Goal: Register for event/course

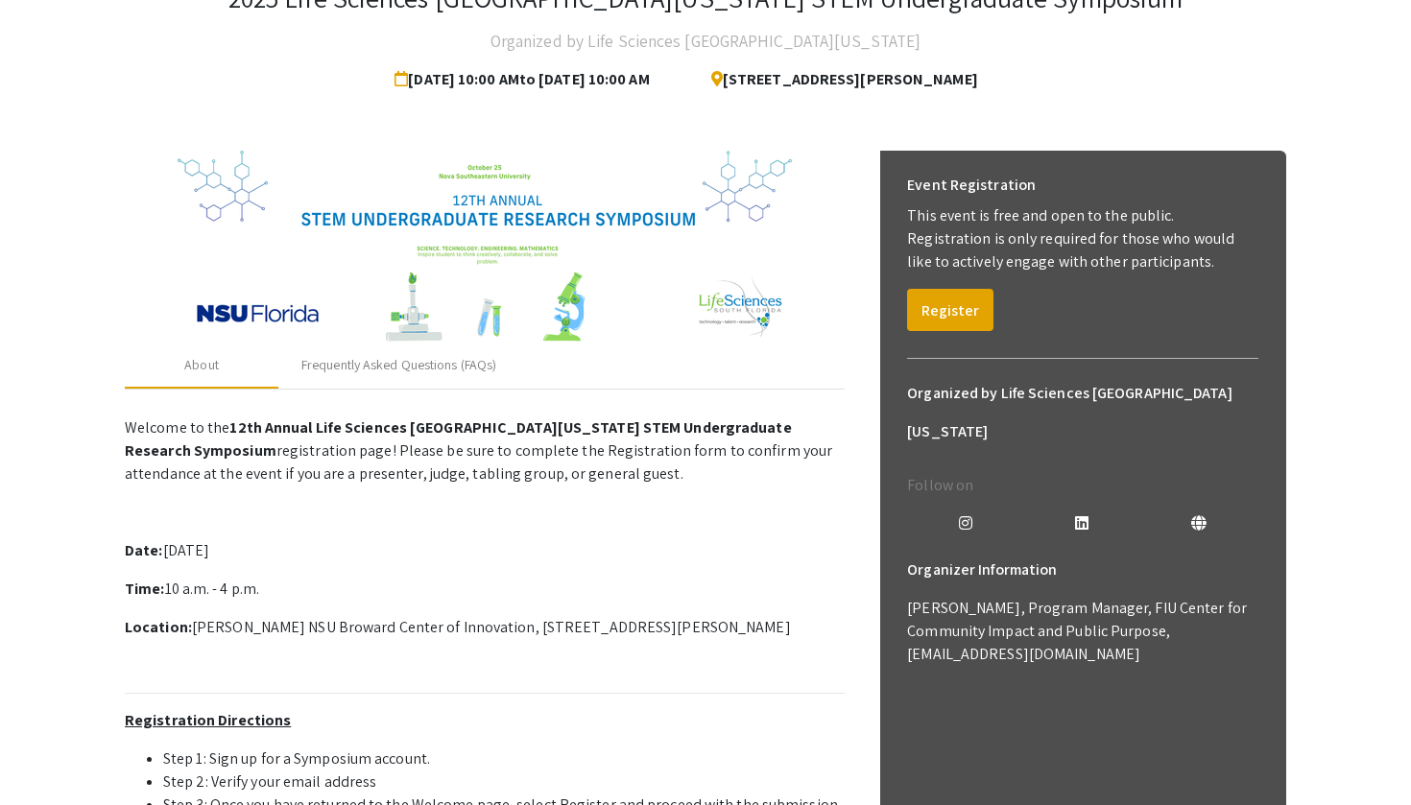
scroll to position [189, 0]
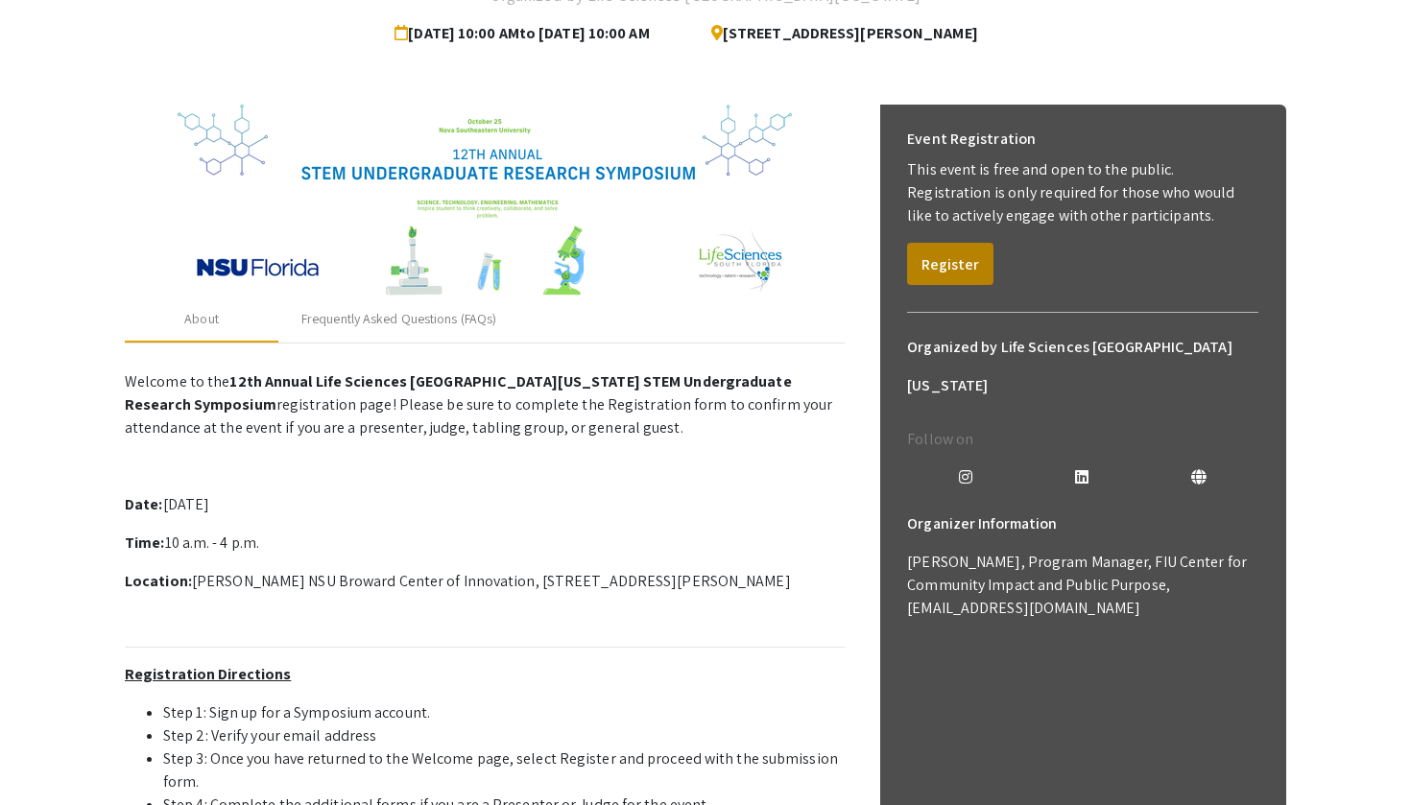
click at [934, 275] on button "Register" at bounding box center [950, 264] width 86 height 42
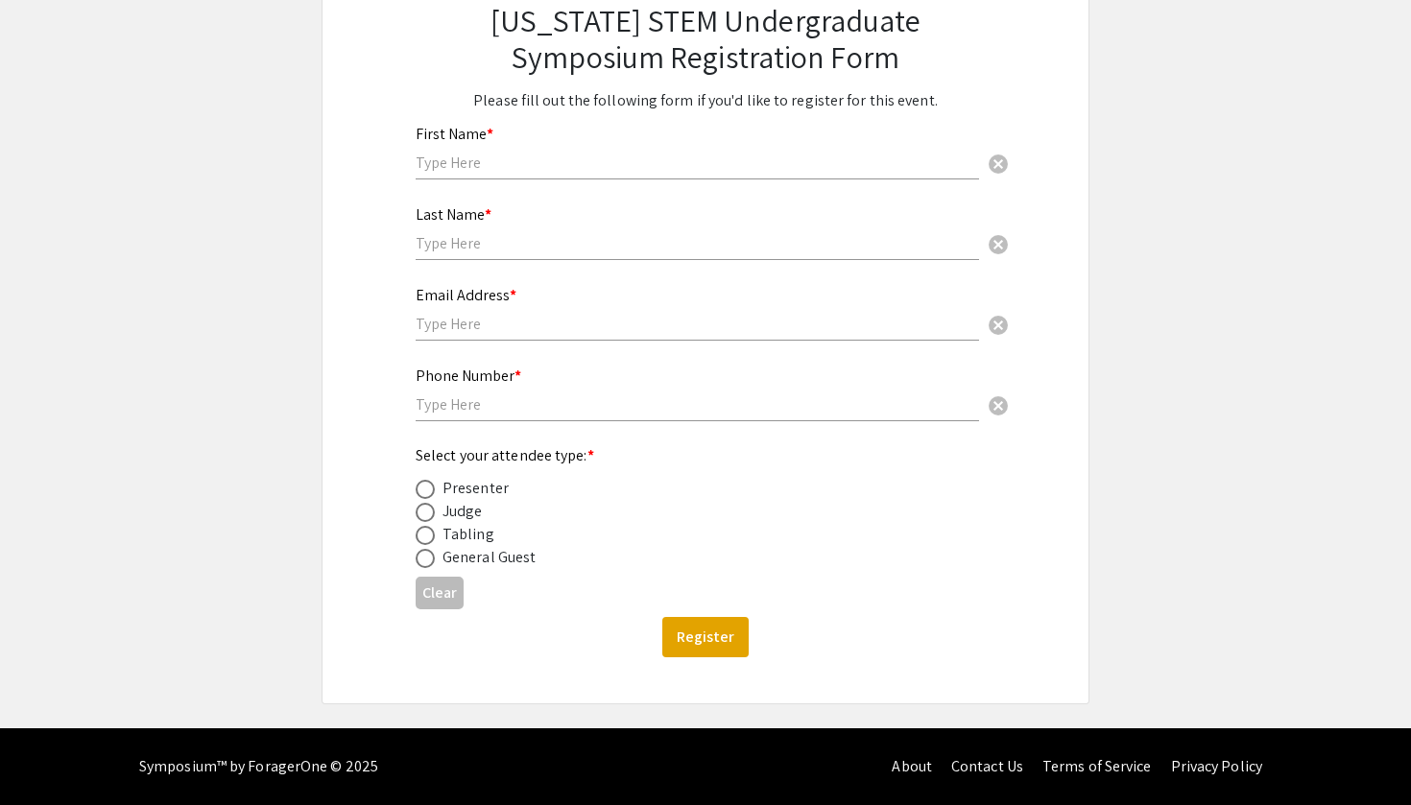
scroll to position [193, 0]
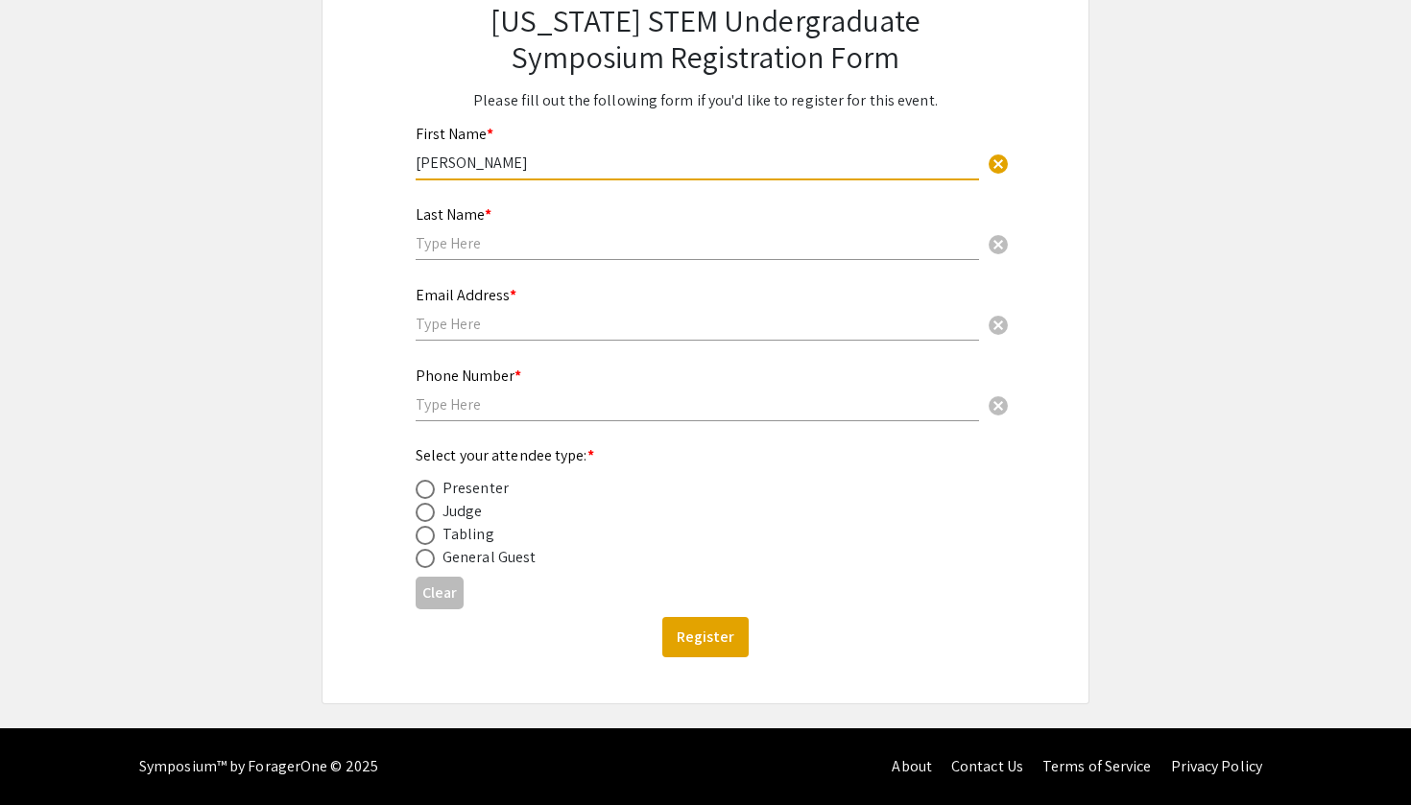
type input "[PERSON_NAME]"
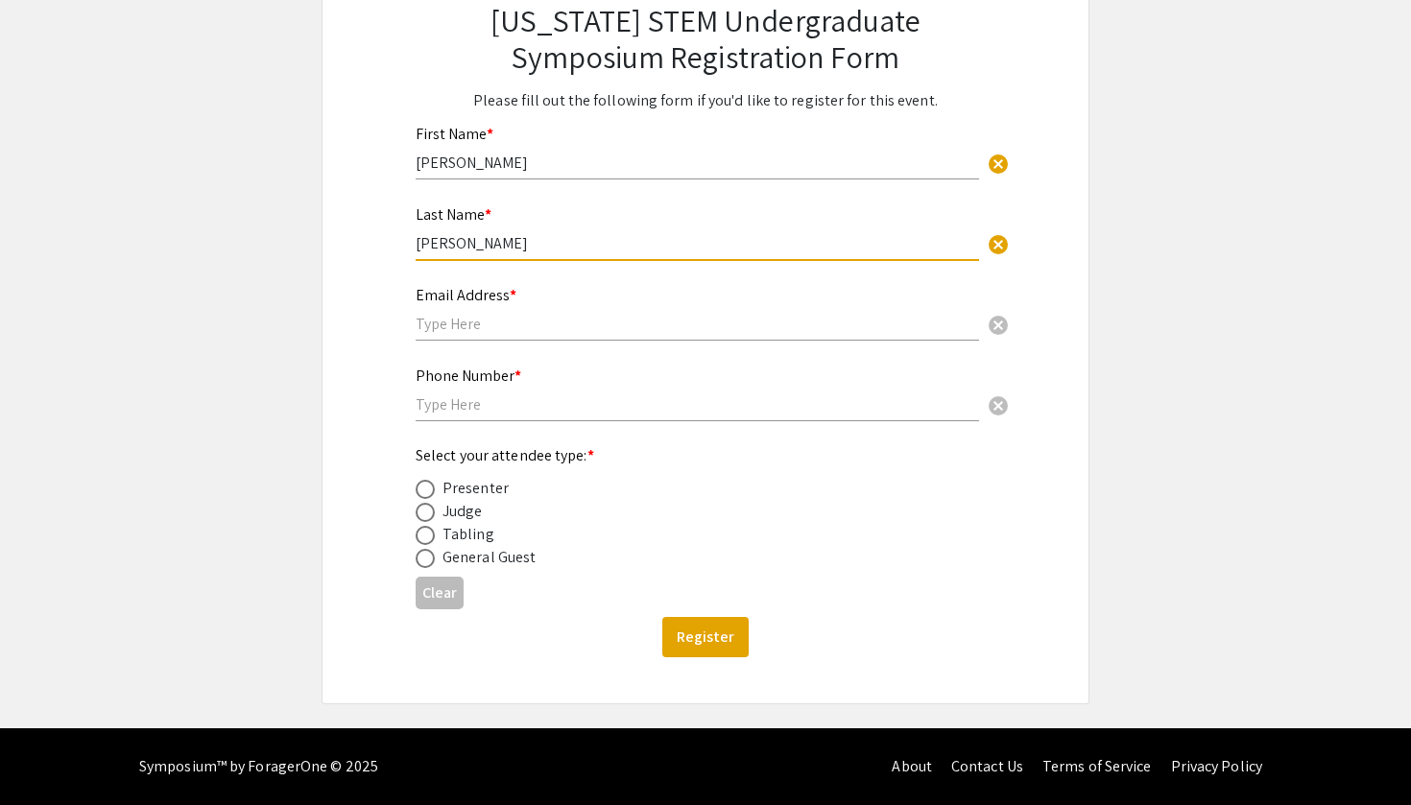
type input "[PERSON_NAME]"
click at [509, 310] on div "Email Address * cancel" at bounding box center [696, 304] width 563 height 73
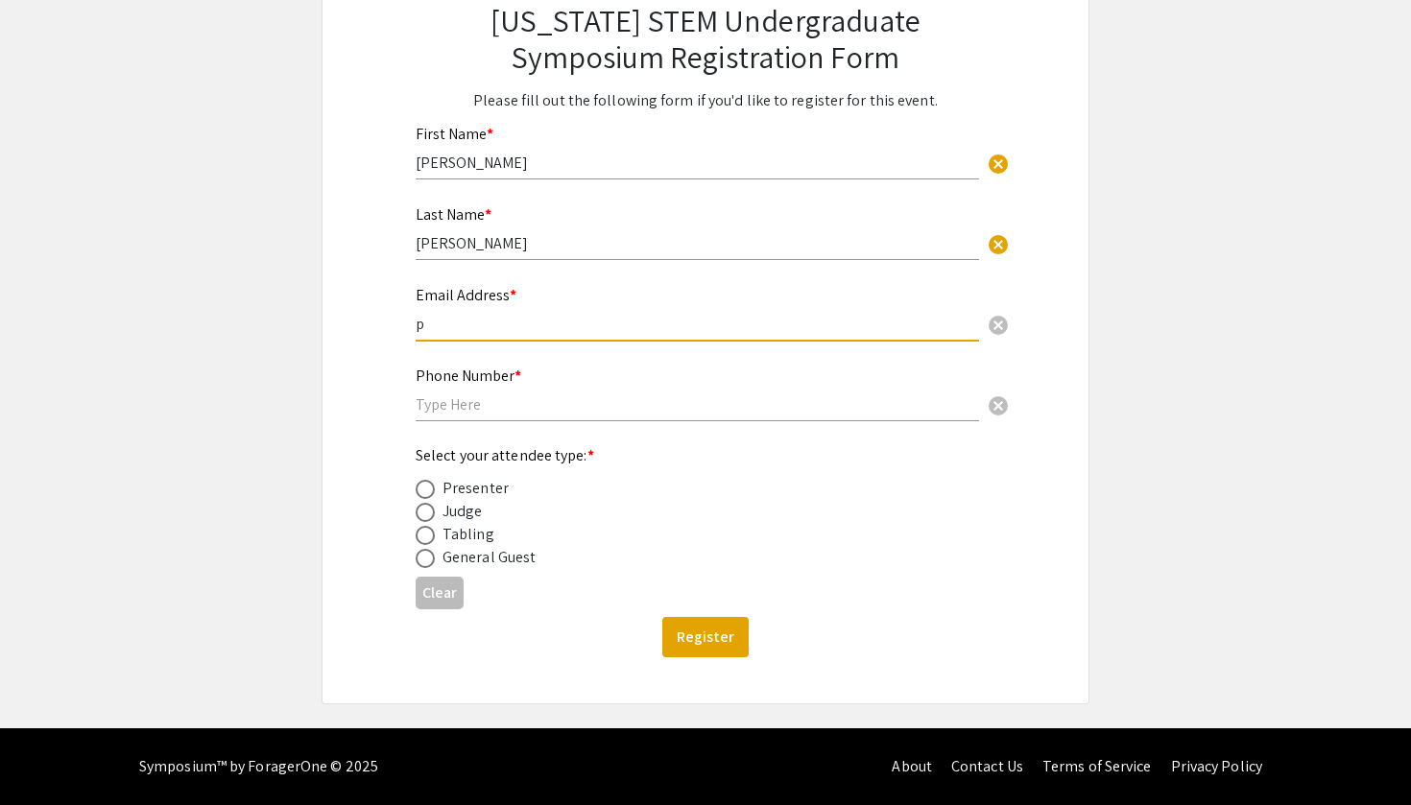
type input "pr"
type input "[EMAIL_ADDRESS][DOMAIN_NAME]"
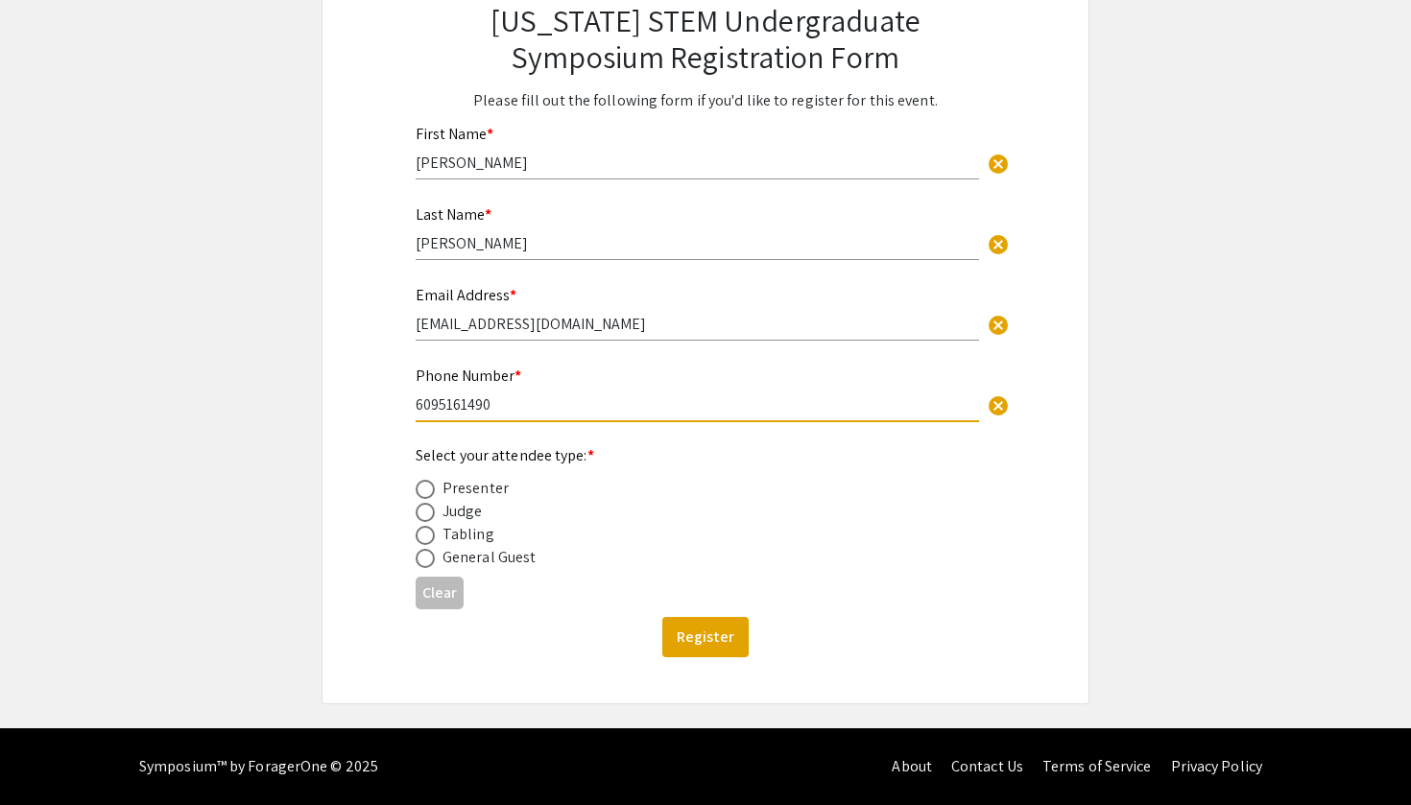
type input "6095161490"
click at [455, 489] on div "Presenter" at bounding box center [475, 488] width 66 height 23
click at [429, 491] on span at bounding box center [424, 489] width 19 height 19
click at [429, 491] on input "radio" at bounding box center [424, 489] width 19 height 19
radio input "true"
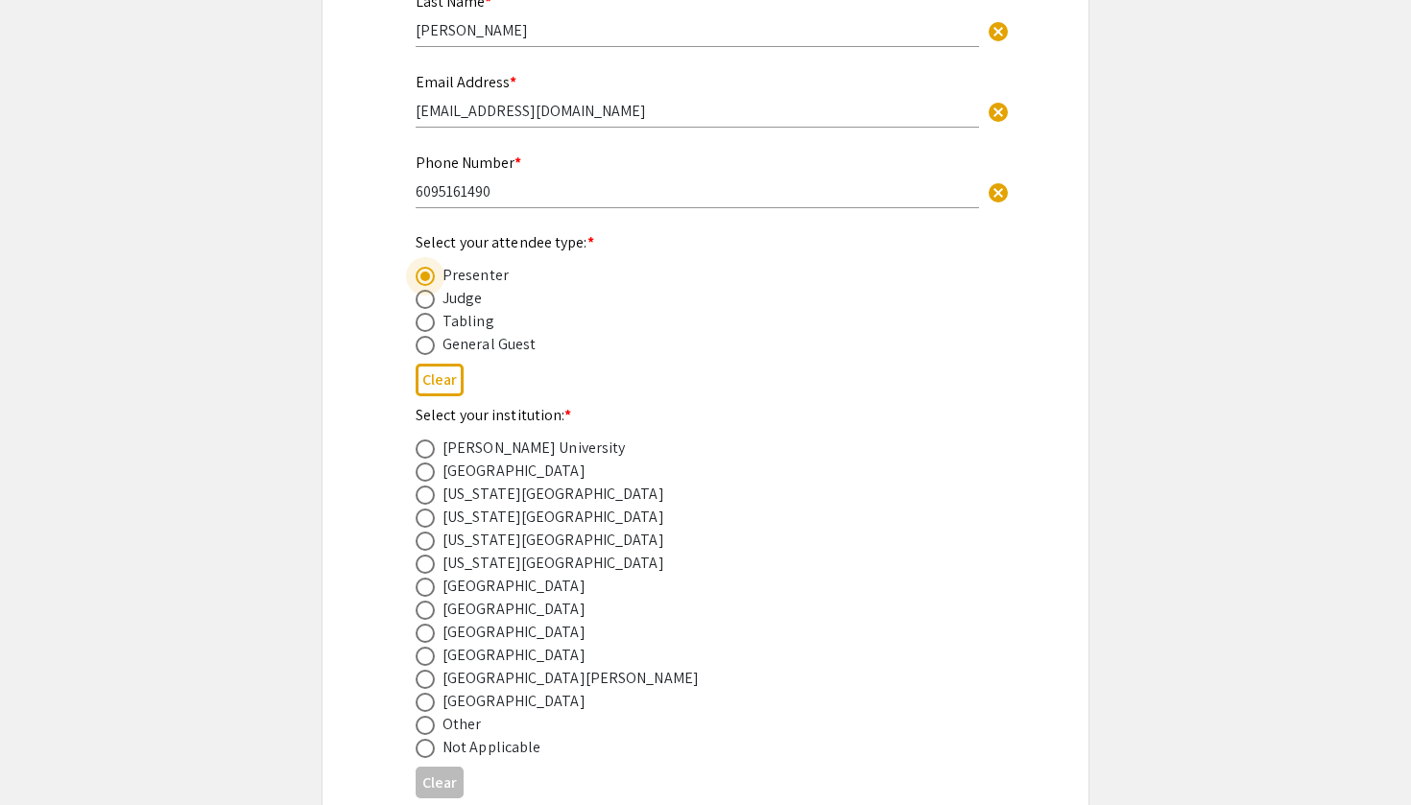
scroll to position [559, 0]
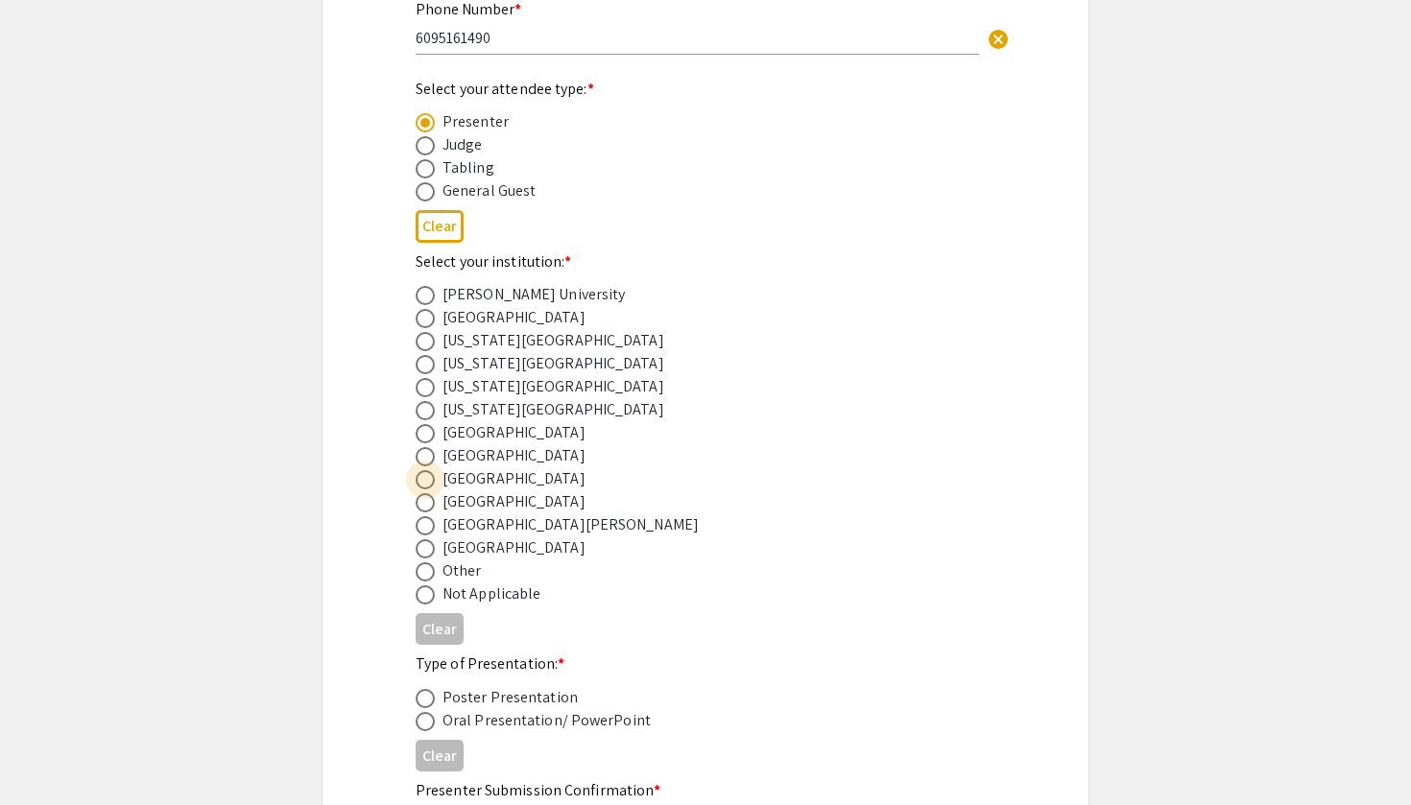
click at [427, 479] on span at bounding box center [424, 479] width 19 height 19
click at [427, 479] on input "radio" at bounding box center [424, 479] width 19 height 19
radio input "true"
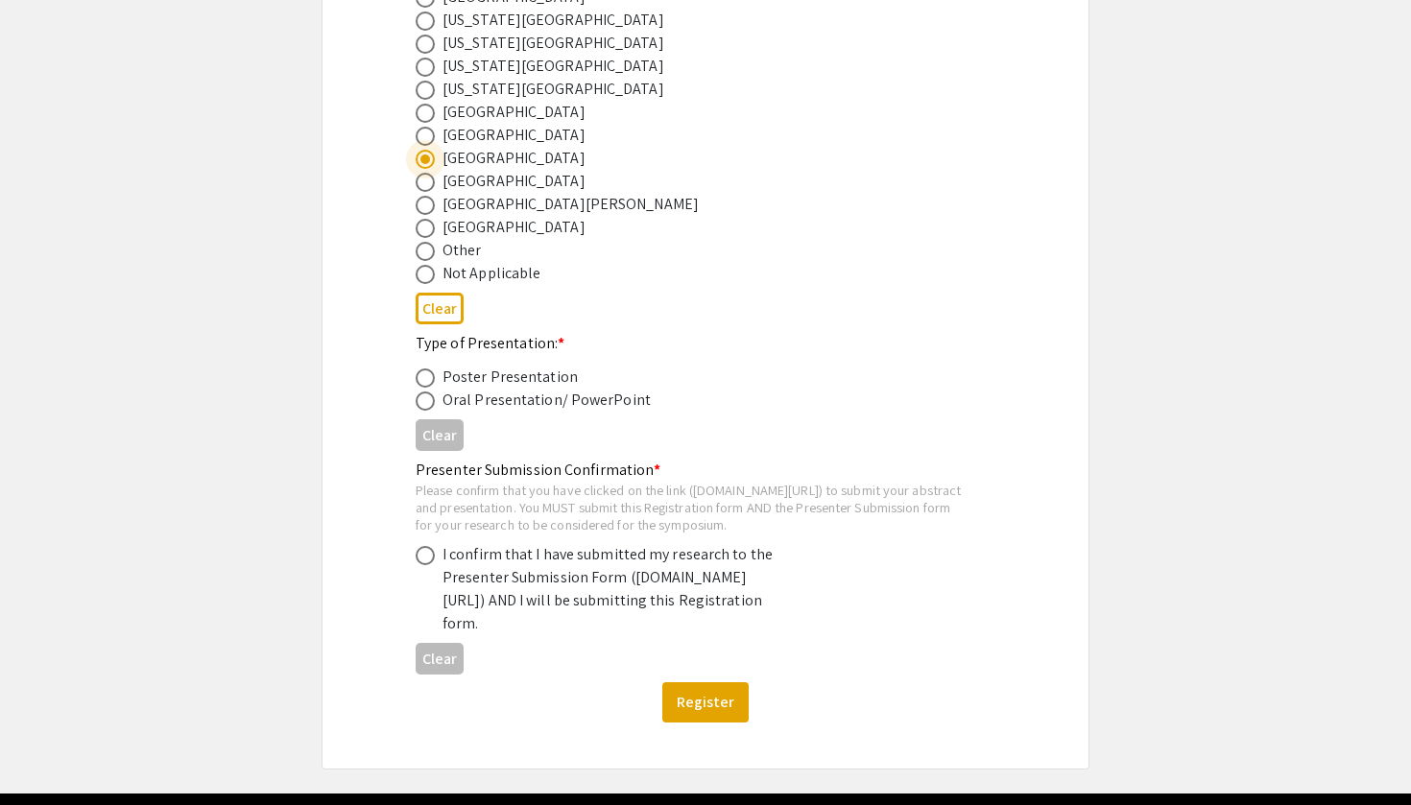
scroll to position [984, 0]
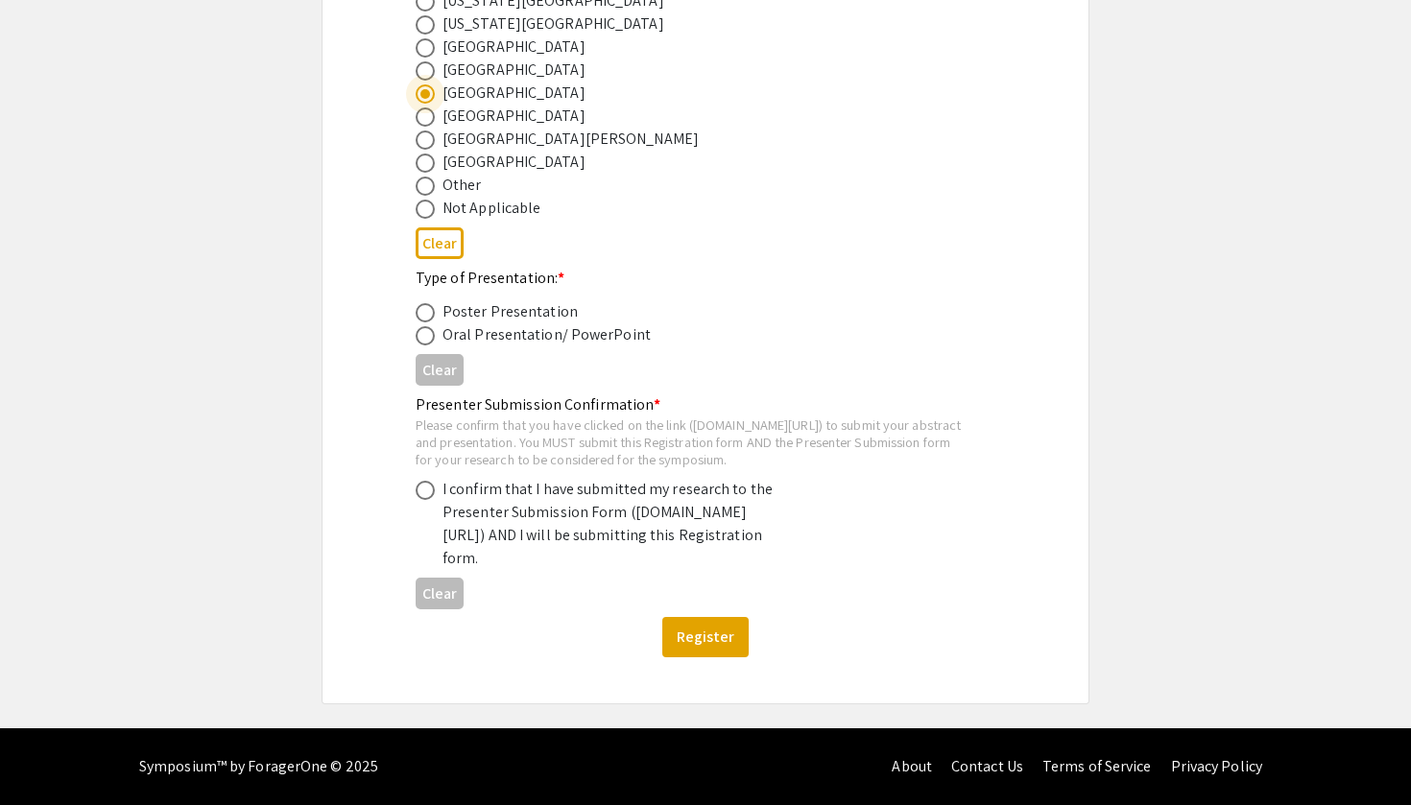
click at [427, 303] on span at bounding box center [424, 312] width 19 height 19
click at [427, 303] on input "radio" at bounding box center [424, 312] width 19 height 19
radio input "true"
click at [426, 481] on span at bounding box center [424, 490] width 19 height 19
click at [426, 481] on input "radio" at bounding box center [424, 490] width 19 height 19
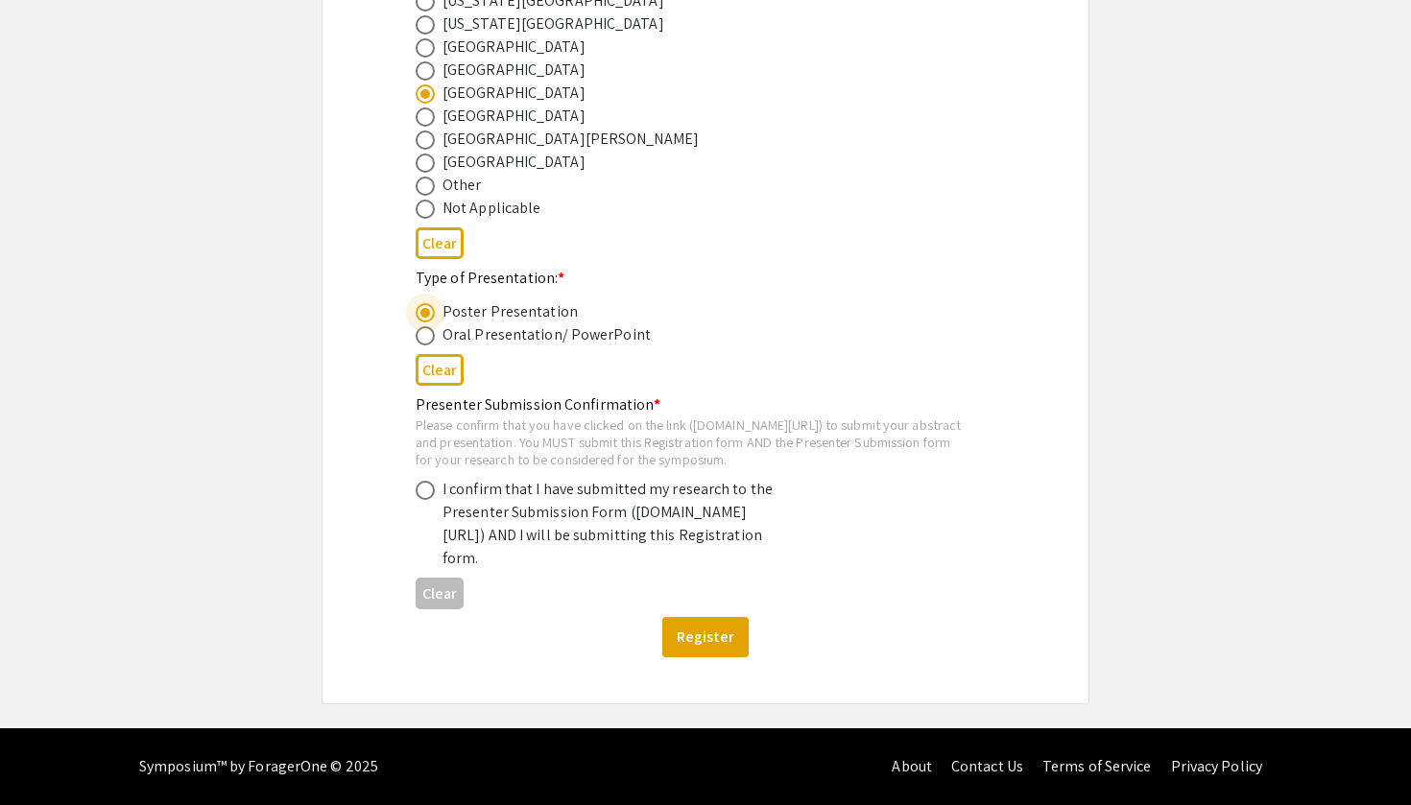
radio input "true"
click at [689, 629] on button "Register" at bounding box center [705, 637] width 86 height 40
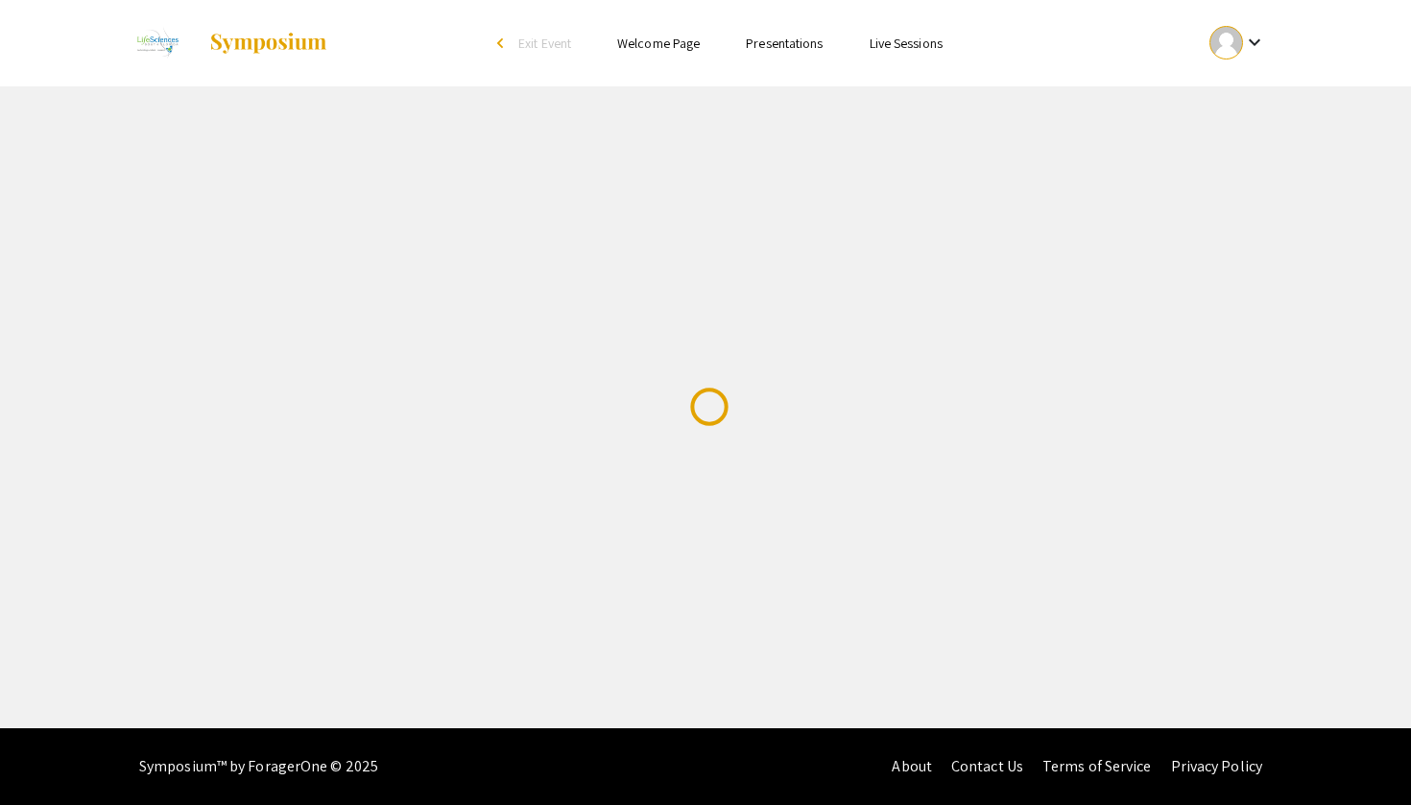
scroll to position [0, 0]
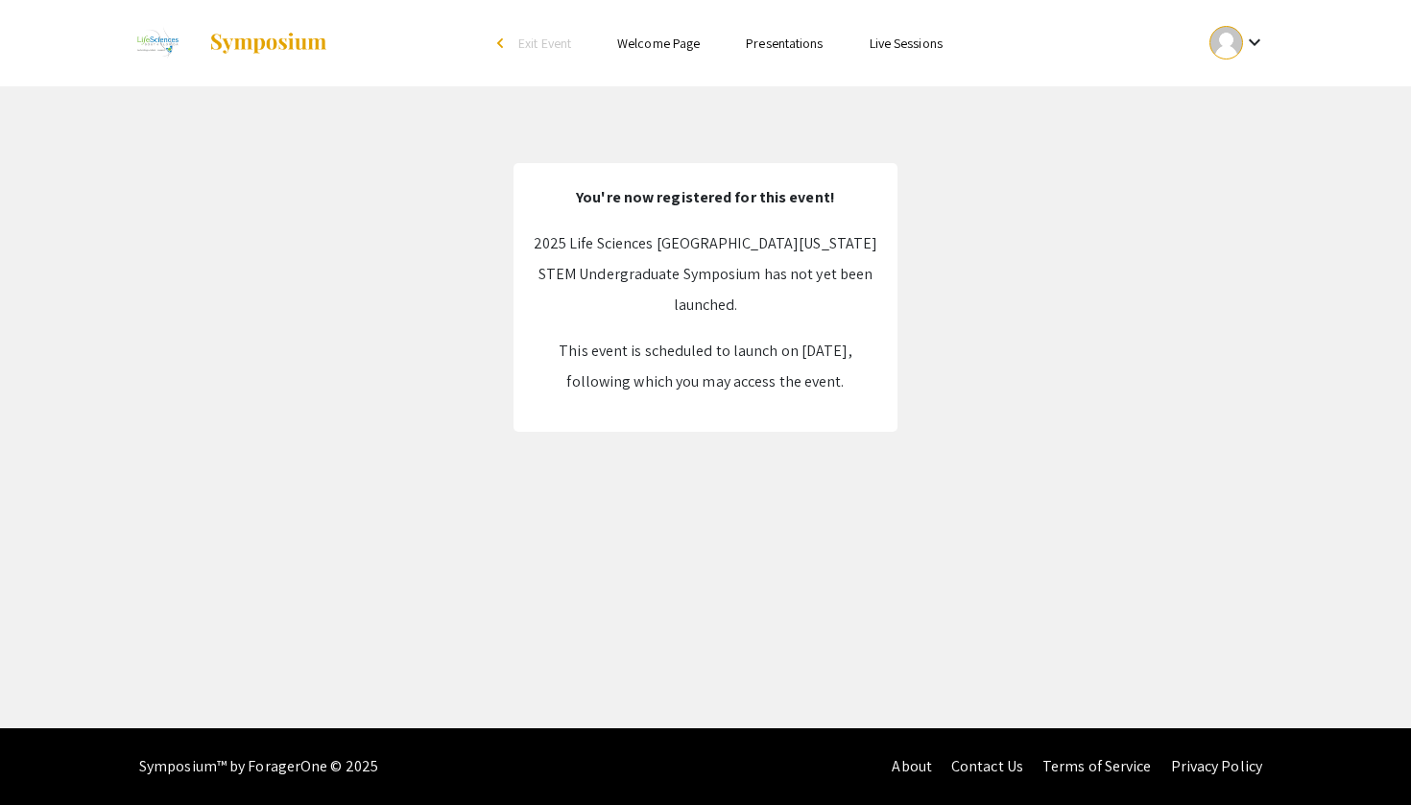
click at [763, 46] on link "Presentations" at bounding box center [784, 43] width 77 height 17
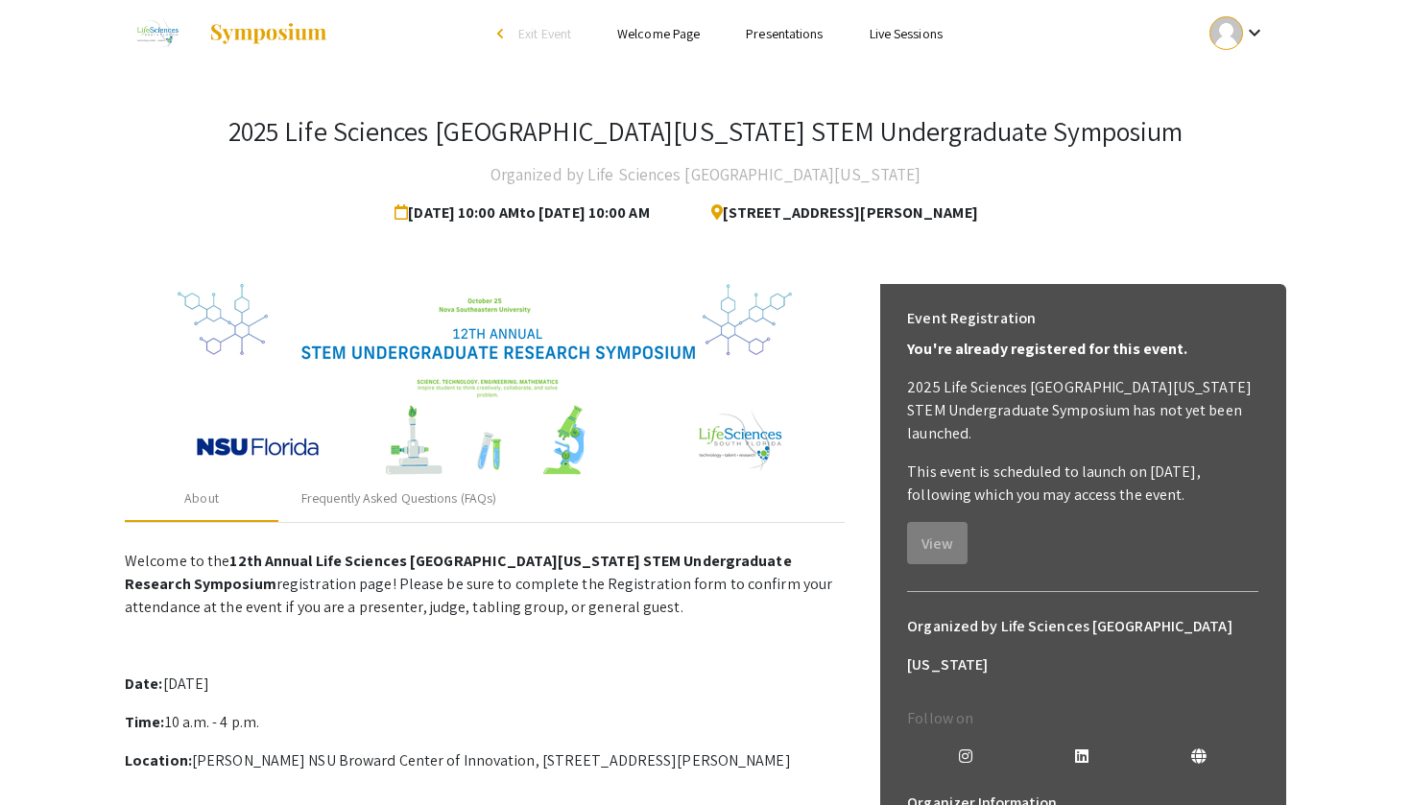
scroll to position [14, 0]
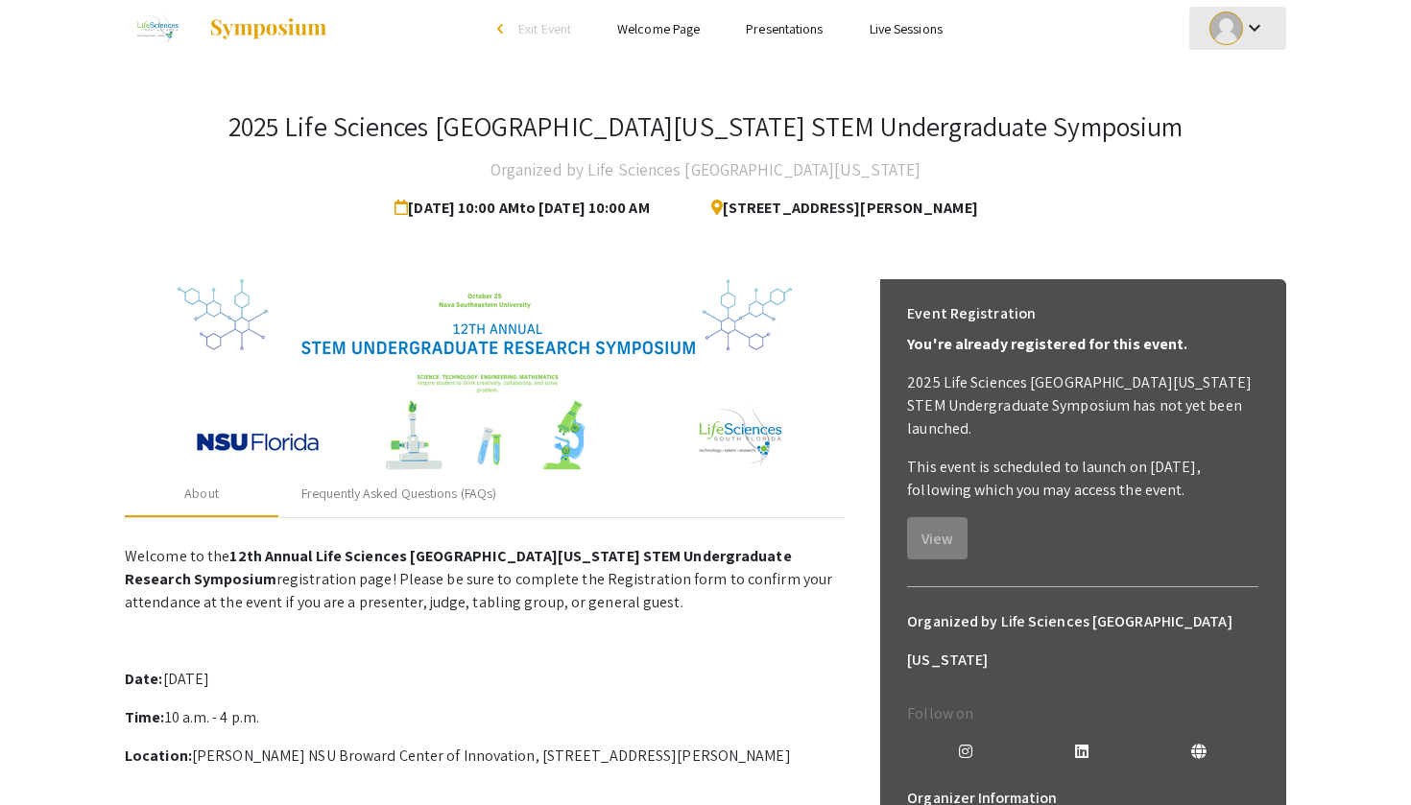
click at [1256, 22] on mat-icon "keyboard_arrow_down" at bounding box center [1254, 27] width 23 height 23
click at [1256, 22] on div at bounding box center [705, 402] width 1411 height 805
click at [1247, 33] on mat-icon "keyboard_arrow_down" at bounding box center [1254, 27] width 23 height 23
click at [1247, 33] on div at bounding box center [705, 402] width 1411 height 805
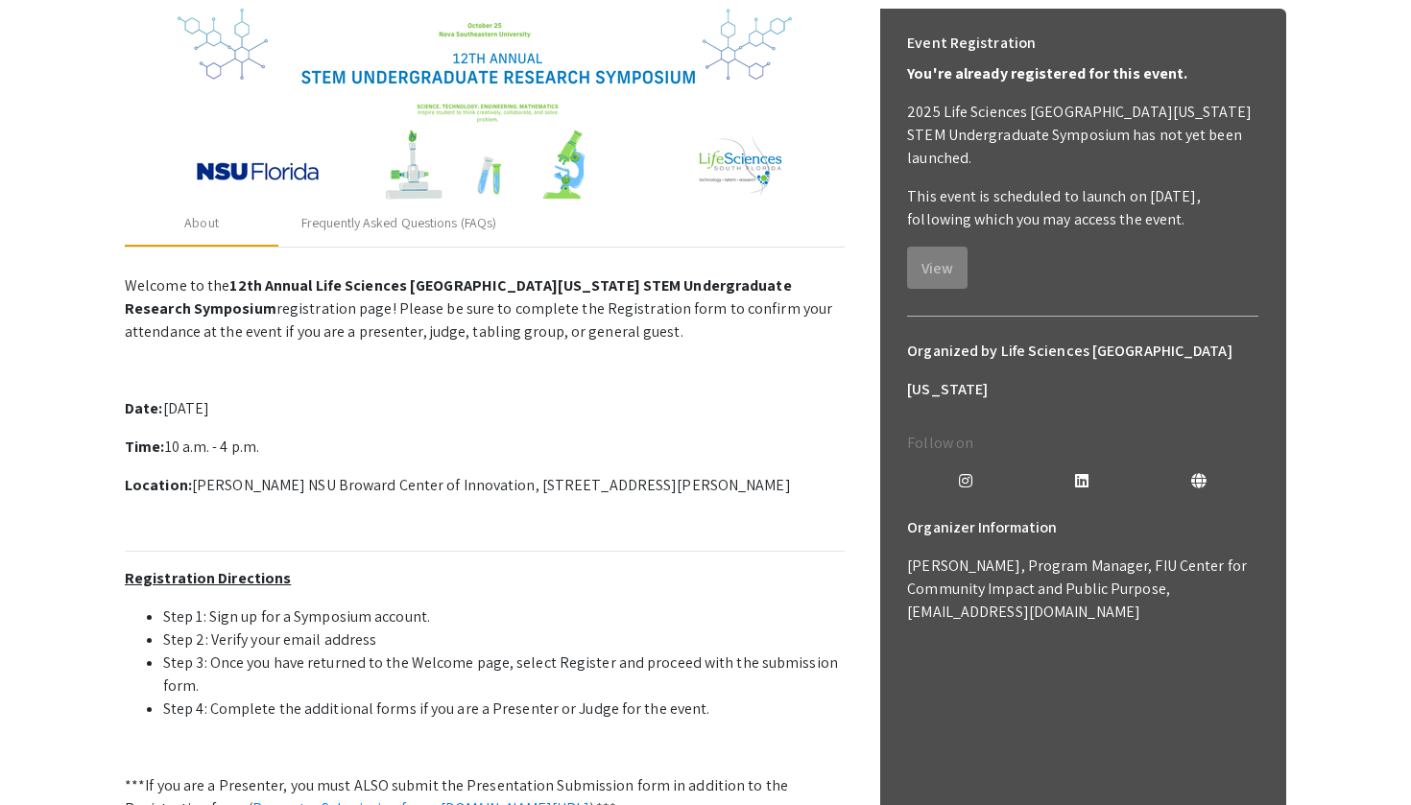
scroll to position [10, 0]
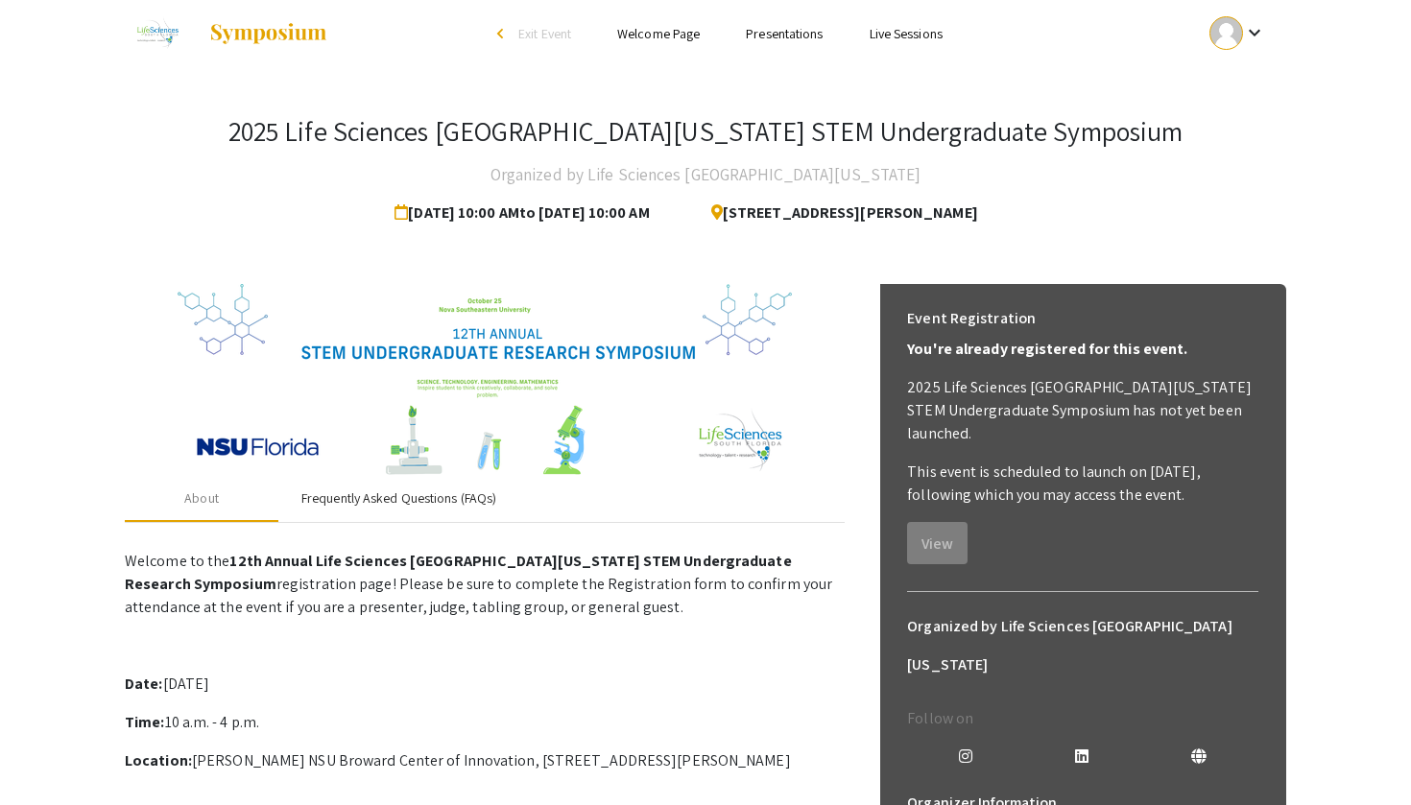
click at [388, 500] on div "Frequently Asked Questions (FAQs)" at bounding box center [398, 498] width 195 height 20
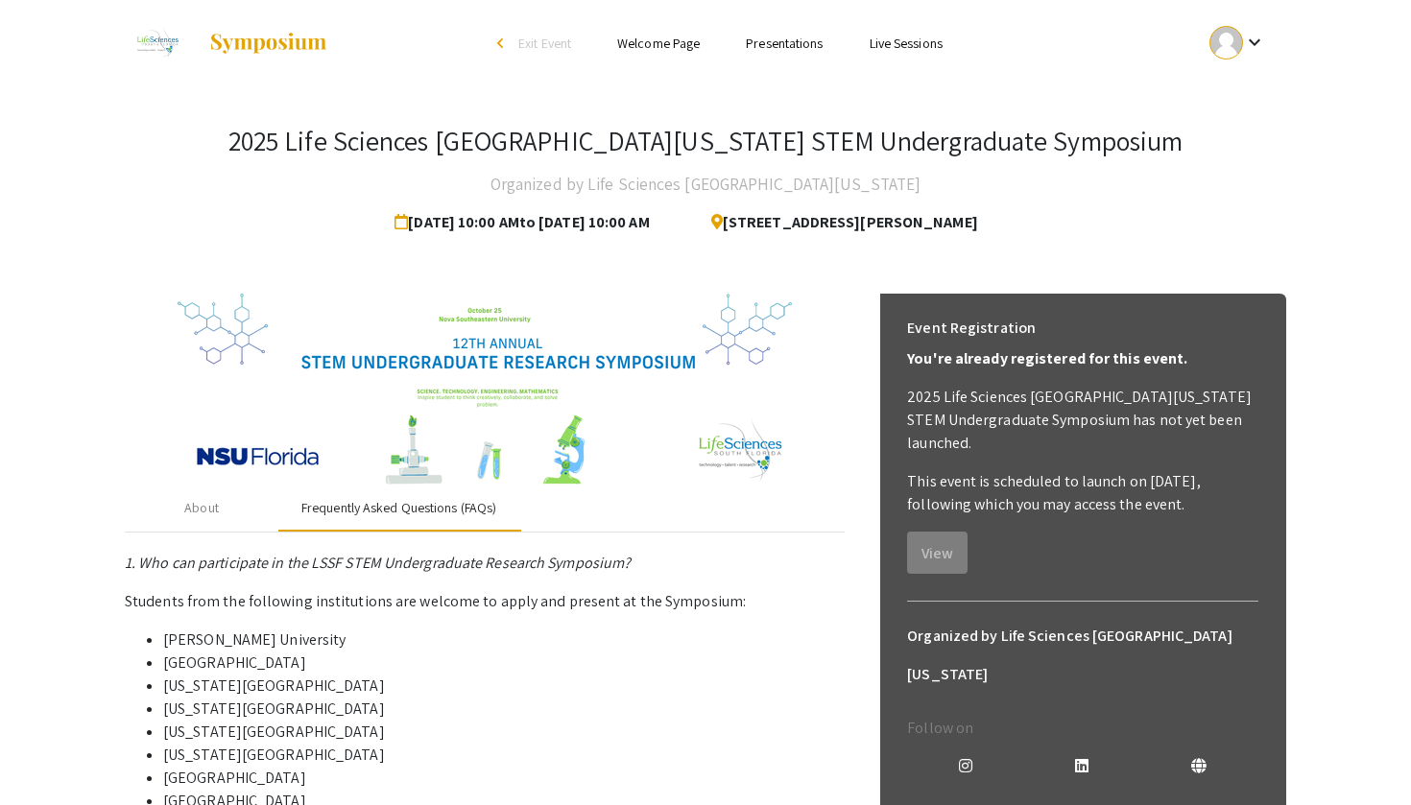
scroll to position [0, 0]
click at [240, 519] on div "About" at bounding box center [202, 509] width 154 height 46
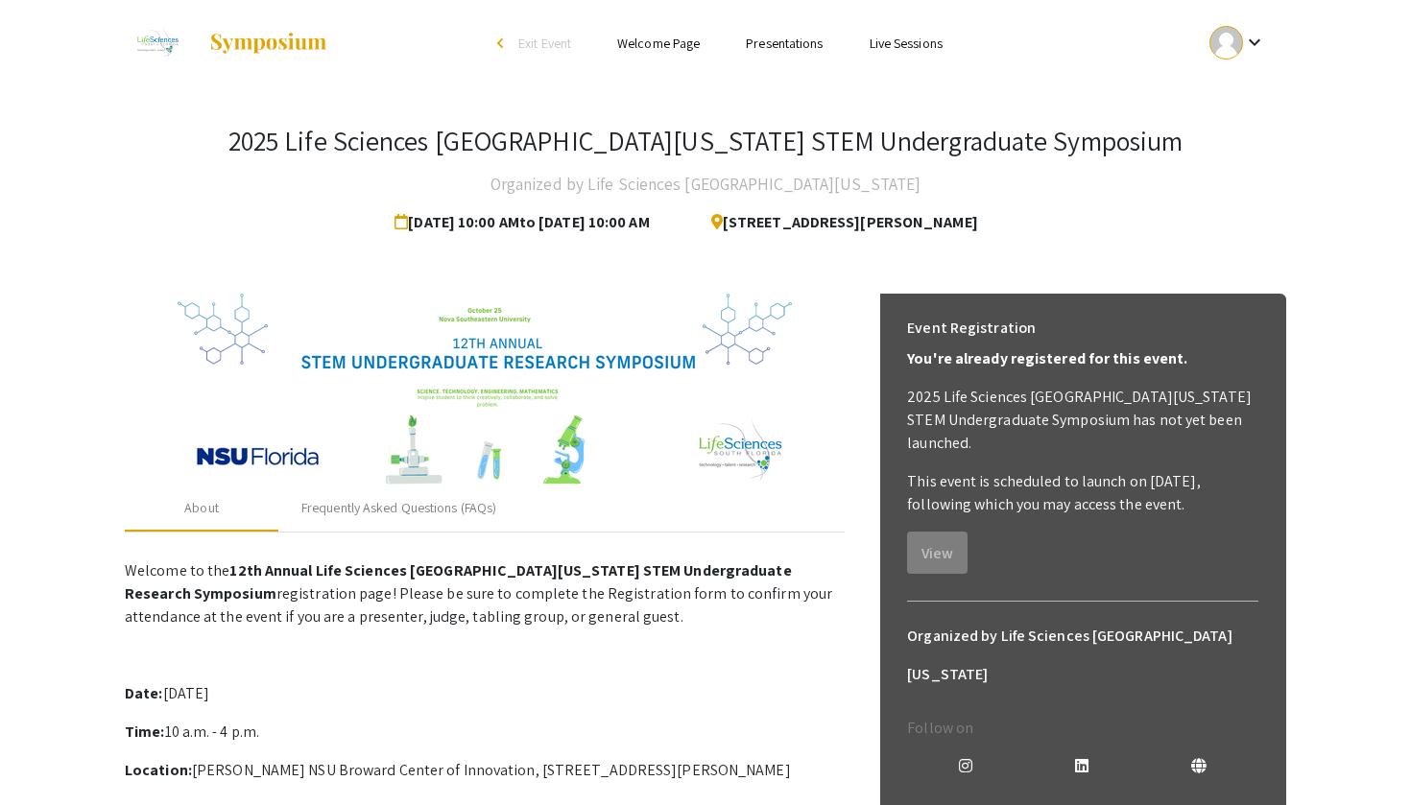
click at [789, 44] on link "Presentations" at bounding box center [784, 43] width 77 height 17
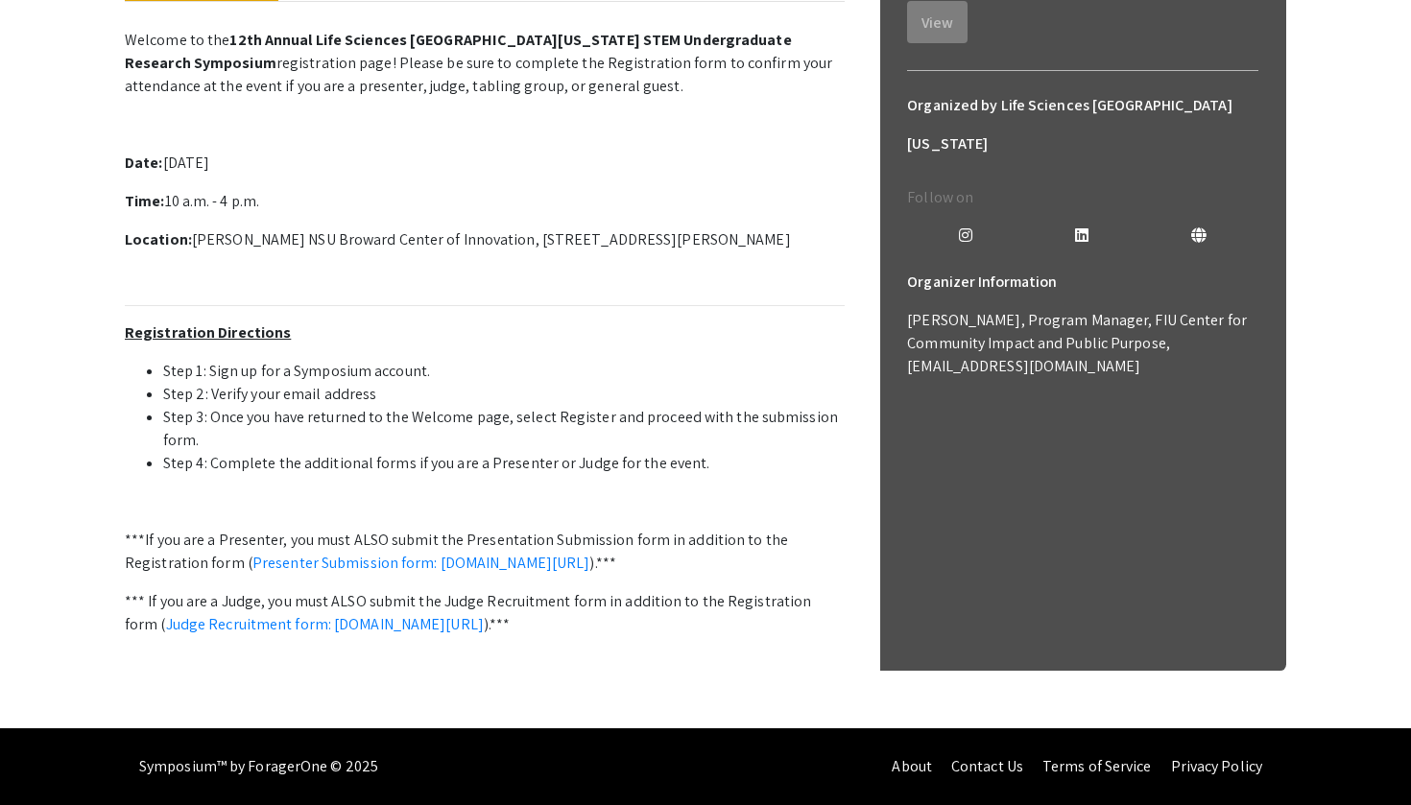
scroll to position [553, 0]
click at [496, 553] on link "Presenter Submission form: symposium.foragerone.com/lssfsymposium2025/submission" at bounding box center [421, 563] width 338 height 20
click at [561, 553] on link "Presenter Submission form: symposium.foragerone.com/lssfsymposium2025/submission" at bounding box center [421, 563] width 338 height 20
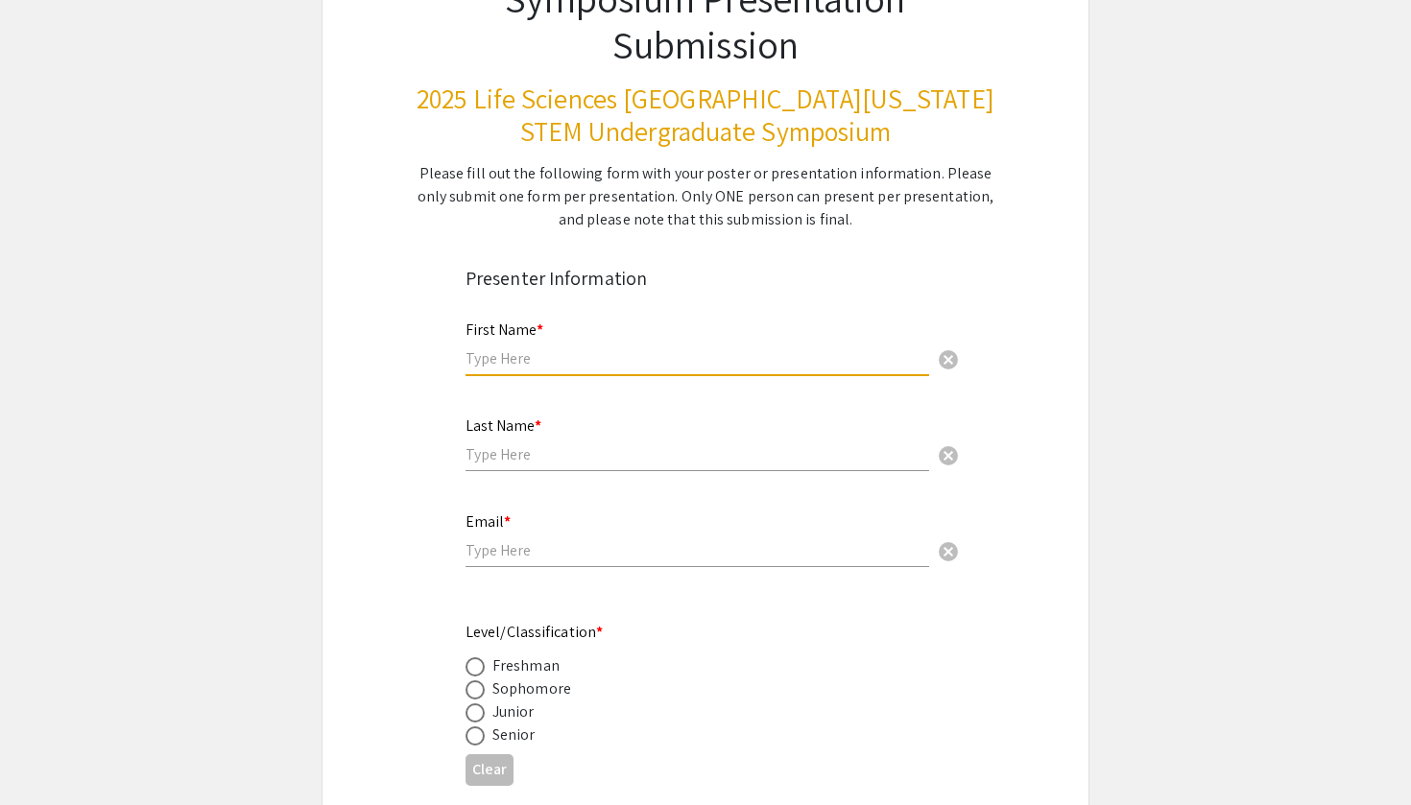
scroll to position [137, 0]
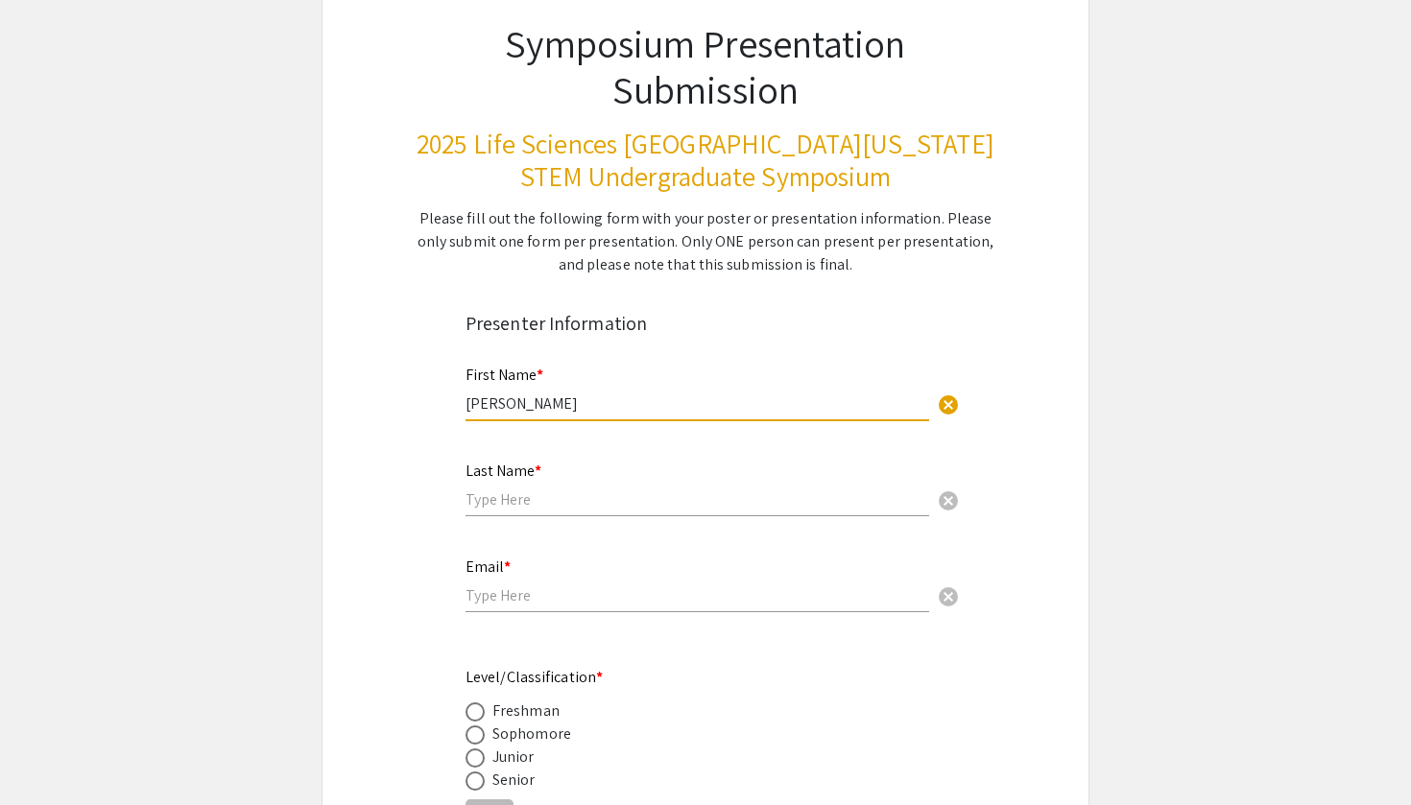
type input "[PERSON_NAME]"
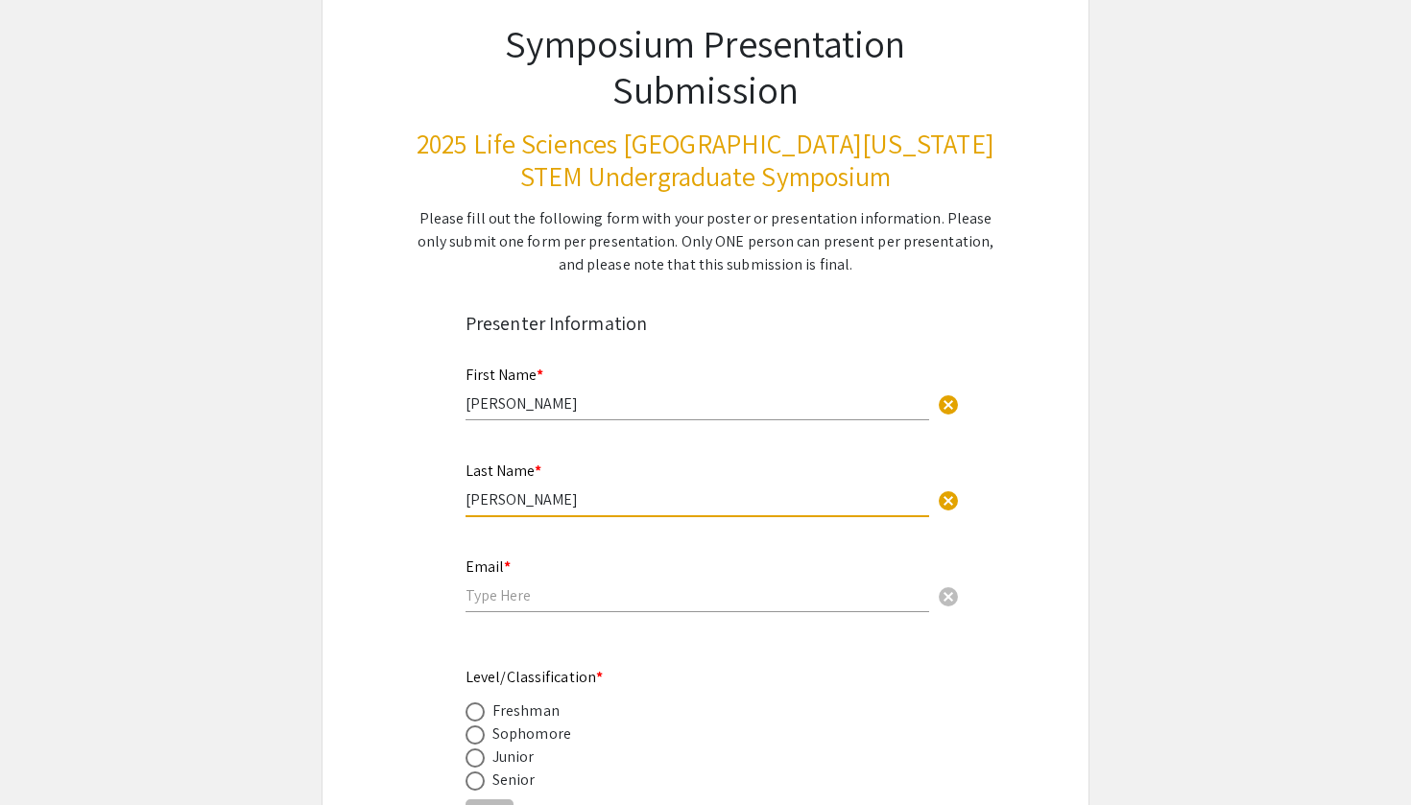
type input "[PERSON_NAME]"
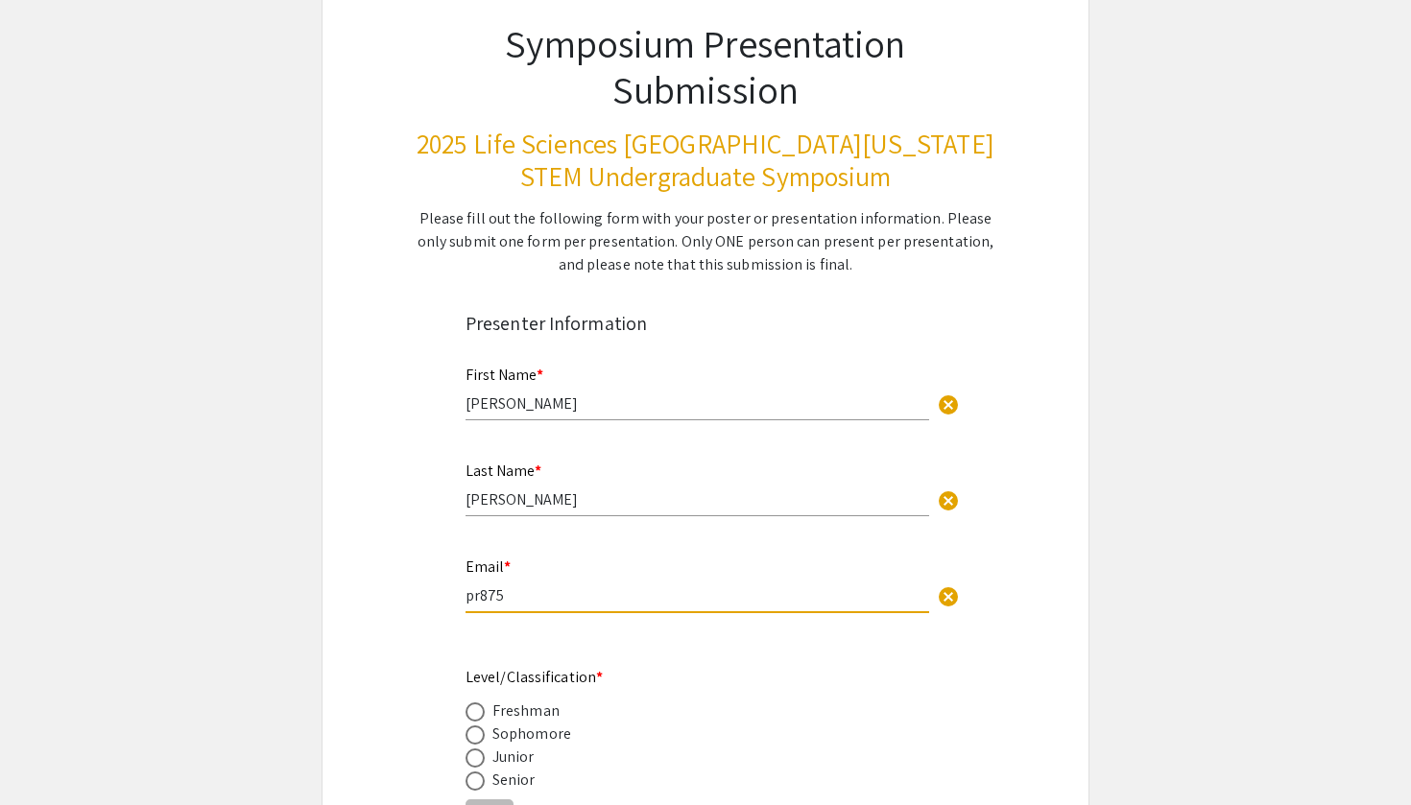
type input "pr875@"
type input "[EMAIL_ADDRESS][DOMAIN_NAME]"
click at [482, 736] on span at bounding box center [474, 734] width 19 height 19
click at [482, 736] on input "radio" at bounding box center [474, 734] width 19 height 19
radio input "true"
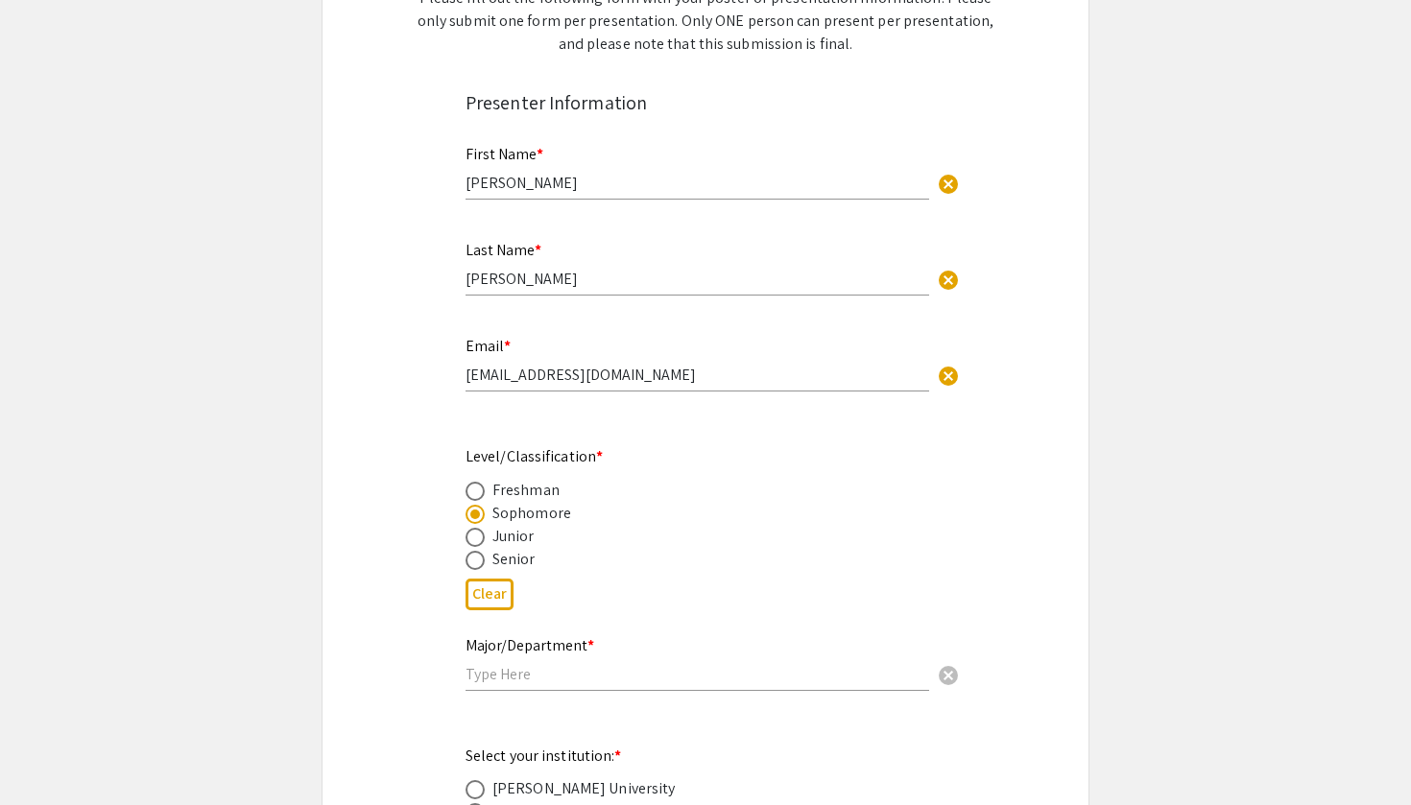
scroll to position [424, 0]
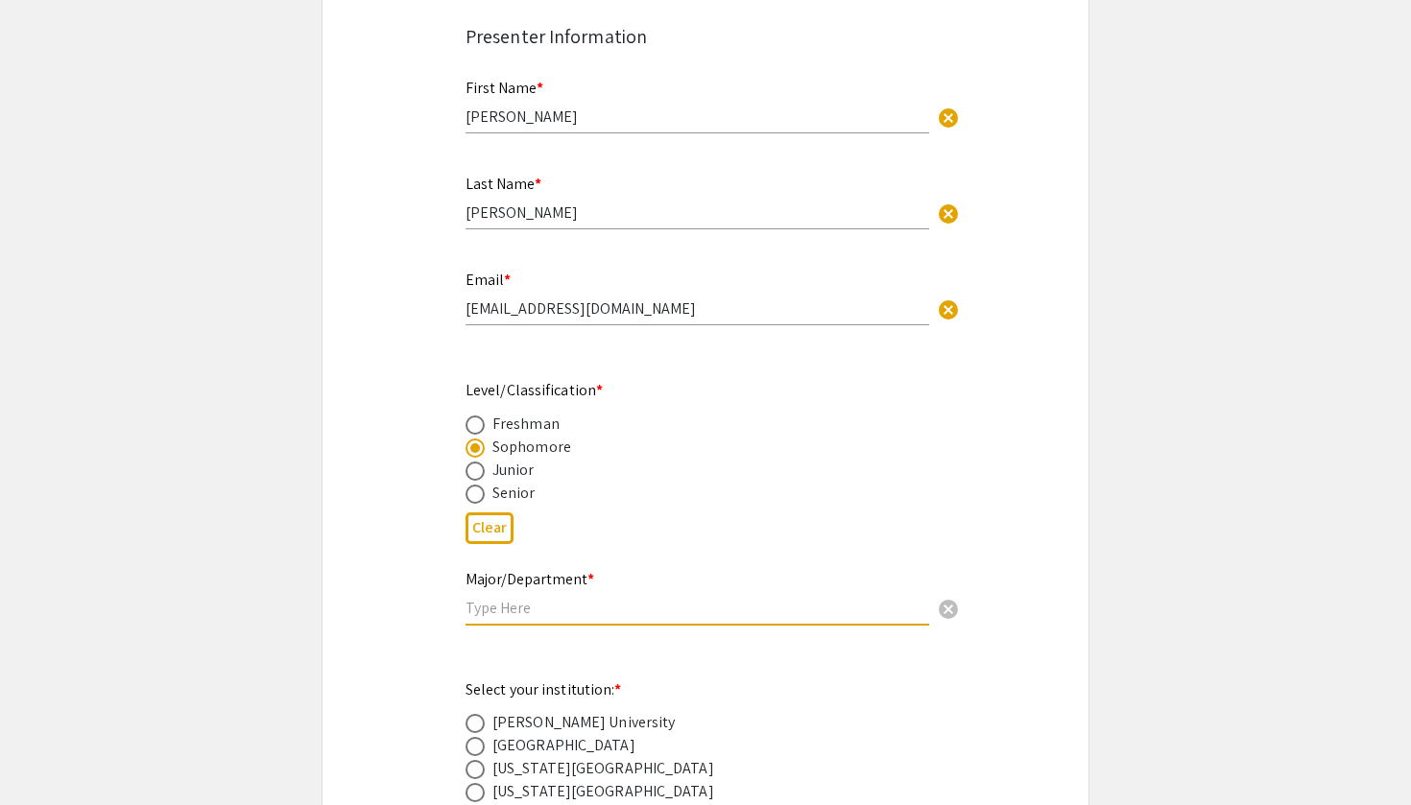
click at [496, 610] on input "text" at bounding box center [696, 608] width 463 height 20
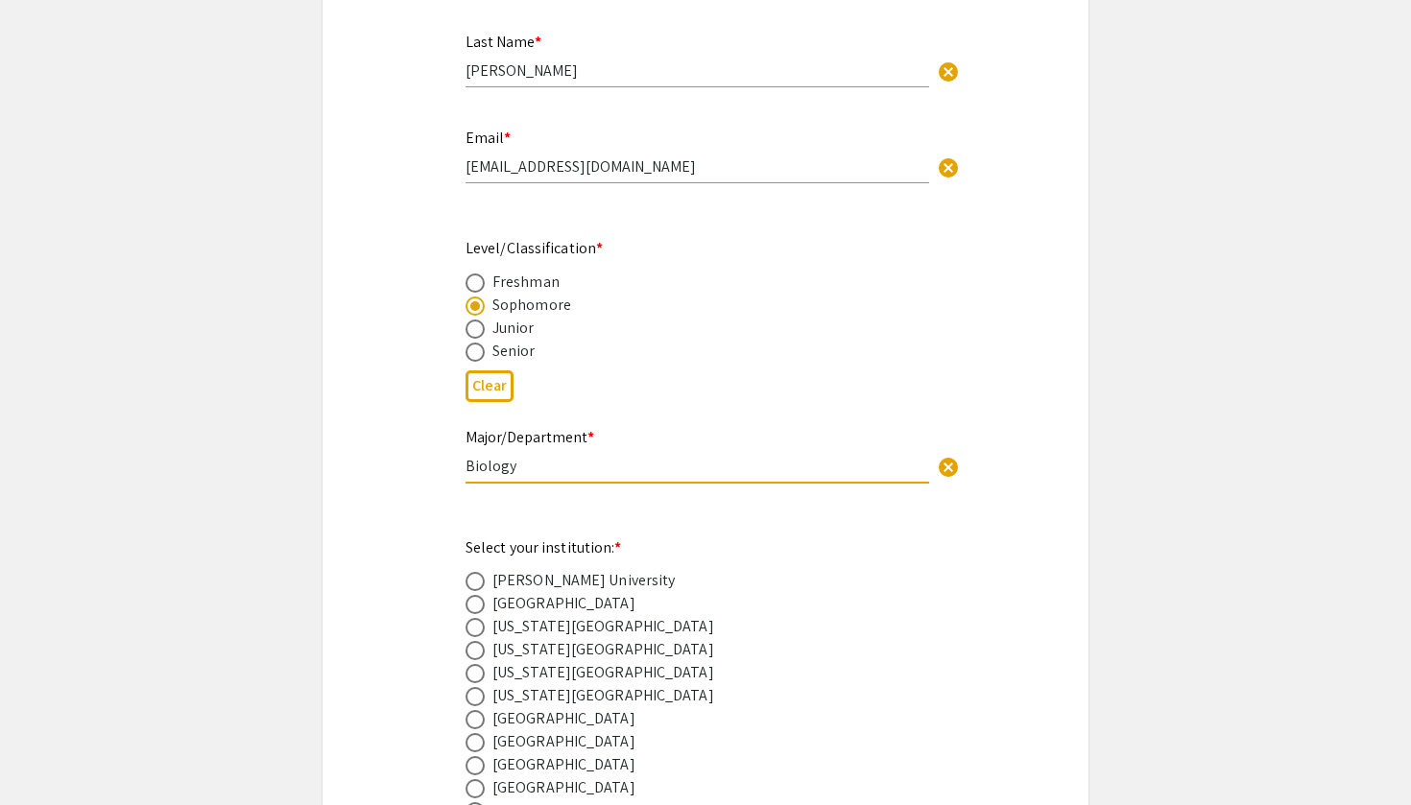
scroll to position [877, 0]
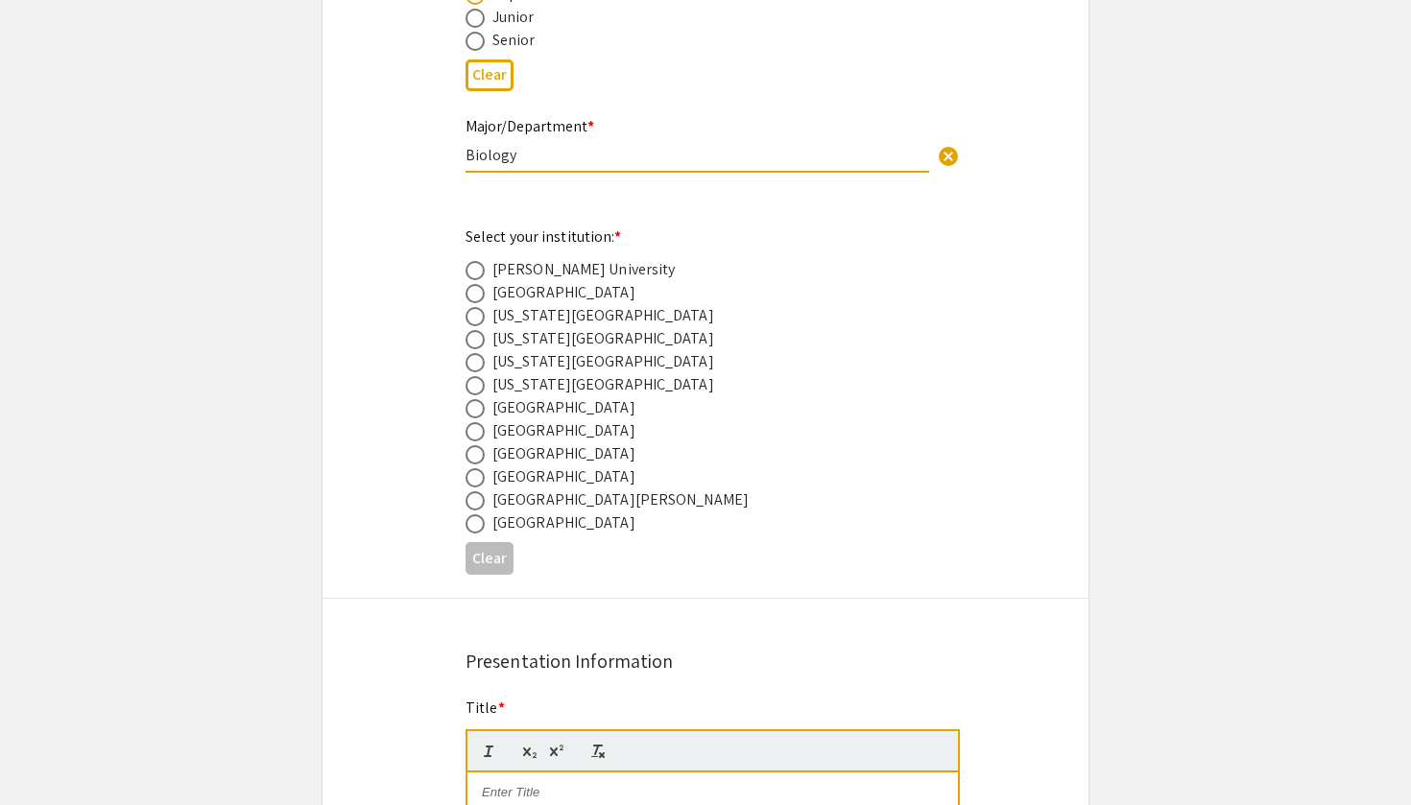
type input "Biology"
click at [470, 459] on span at bounding box center [474, 454] width 19 height 19
click at [470, 459] on input "radio" at bounding box center [474, 454] width 19 height 19
radio input "true"
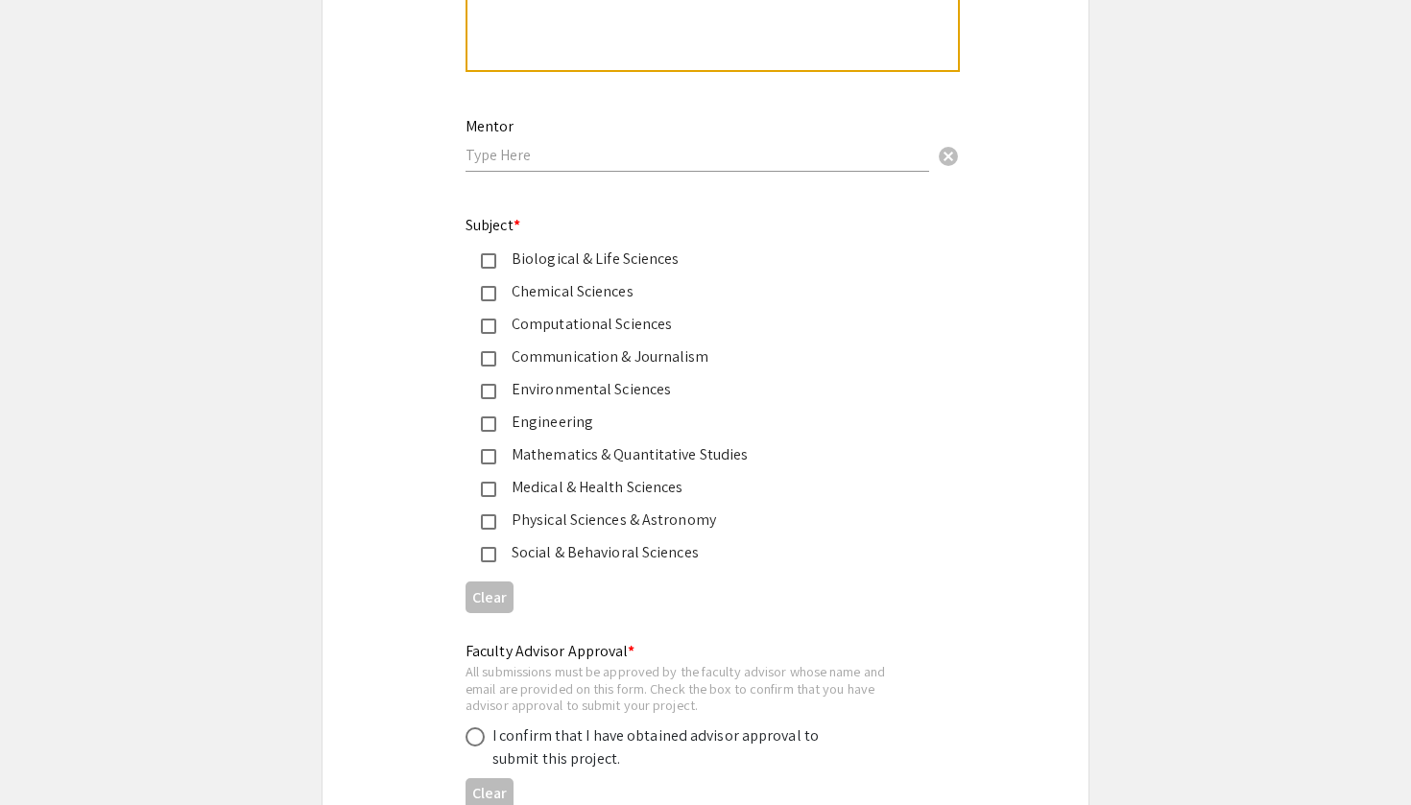
scroll to position [2503, 0]
